Goal: Transaction & Acquisition: Purchase product/service

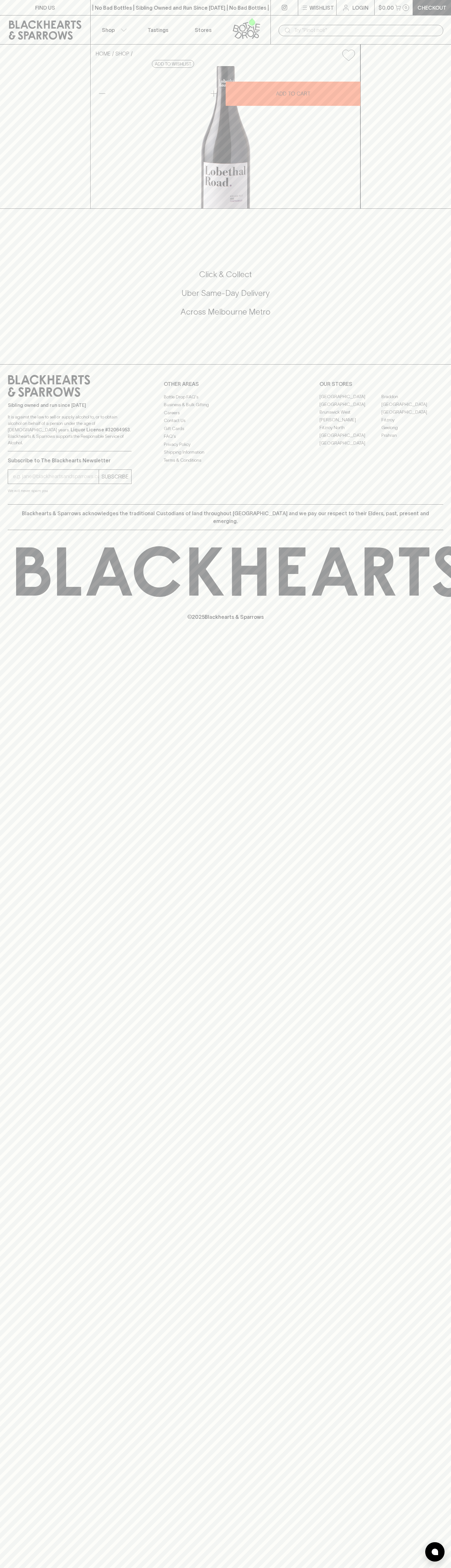
click at [273, 1] on link at bounding box center [285, 7] width 27 height 15
click at [420, 1047] on div "FIND US | No Bad Bottles | Sibling Owned and Run Since [DATE] | No Bad Bottles …" at bounding box center [226, 784] width 451 height 1568
click at [36, 1567] on html "FIND US | No Bad Bottles | Sibling Owned and Run Since [DATE] | No Bad Bottles …" at bounding box center [226, 784] width 451 height 1568
click at [22, 198] on div "HOME SHOP Lobethal Road Tempranillo 2022 $28.00 Add to wishlist 10% discount wh…" at bounding box center [226, 126] width 451 height 164
